Goal: Task Accomplishment & Management: Use online tool/utility

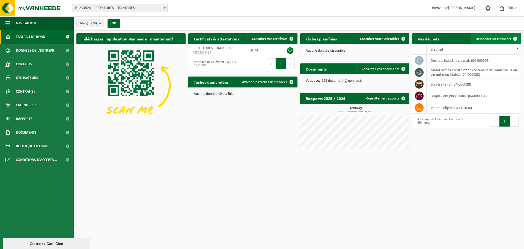
click at [500, 37] on span "Demander un transport" at bounding box center [493, 39] width 35 height 4
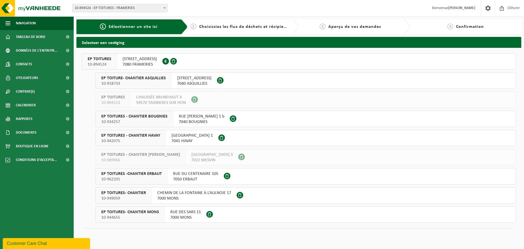
click at [139, 61] on span "AVENUE DES NOUVELLES TECHNOLOGIES 73" at bounding box center [139, 58] width 34 height 5
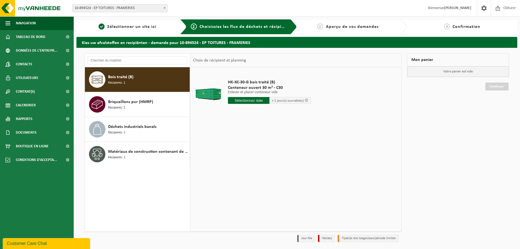
click at [150, 83] on div "Bois traité (B) Récipients: 1" at bounding box center [148, 79] width 80 height 16
click at [246, 101] on input "text" at bounding box center [248, 100] width 41 height 7
click at [245, 165] on div "26" at bounding box center [243, 166] width 10 height 9
type input "à partir de 2025-08-26"
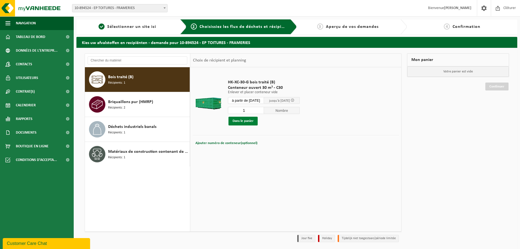
click at [249, 121] on button "Dans le panier" at bounding box center [242, 120] width 29 height 9
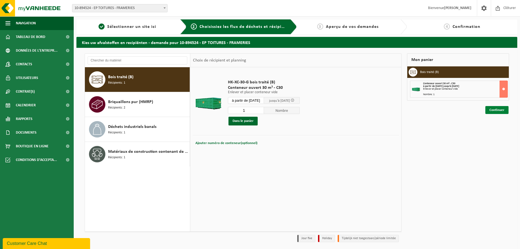
click at [494, 110] on link "Continuer" at bounding box center [496, 110] width 23 height 8
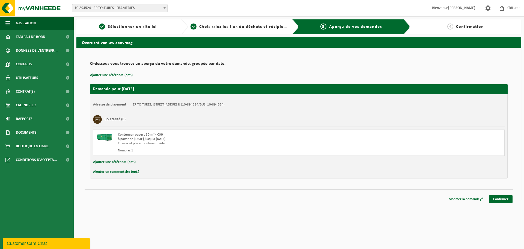
click at [119, 173] on button "Ajouter un commentaire (opt.)" at bounding box center [116, 171] width 46 height 7
click at [122, 172] on input "text" at bounding box center [307, 172] width 383 height 8
type input "Echange du container bois"
click at [496, 199] on link "Confirmer" at bounding box center [500, 200] width 23 height 8
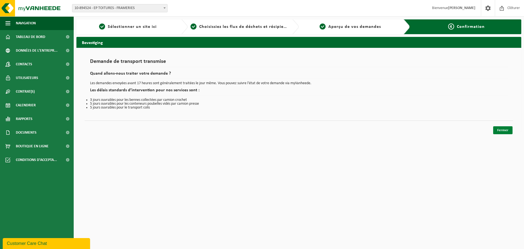
click at [502, 128] on link "Fermer" at bounding box center [502, 130] width 19 height 8
